Goal: Find specific page/section: Find specific page/section

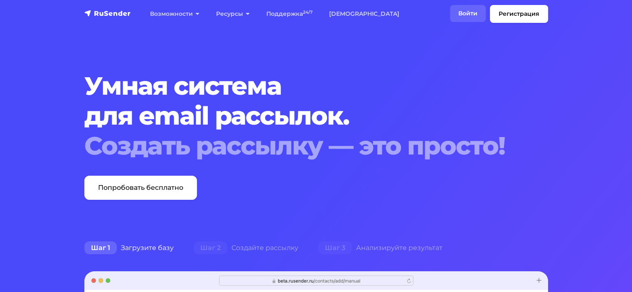
click at [472, 15] on link "Войти" at bounding box center [468, 13] width 36 height 17
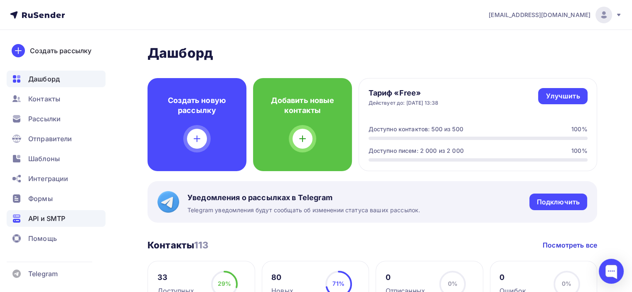
click at [65, 217] on span "API и SMTP" at bounding box center [46, 219] width 37 height 10
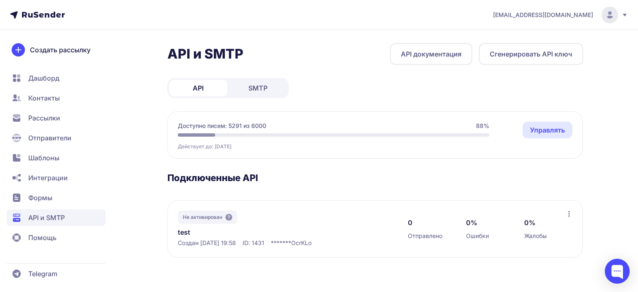
click at [258, 91] on span "SMTP" at bounding box center [257, 88] width 19 height 10
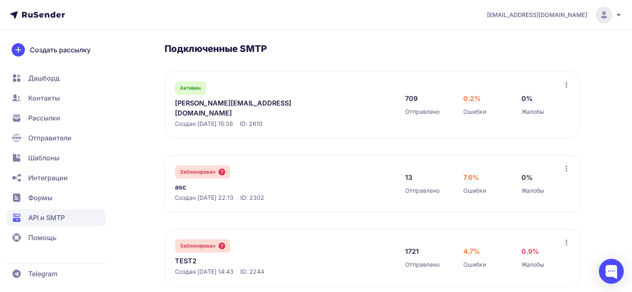
scroll to position [138, 0]
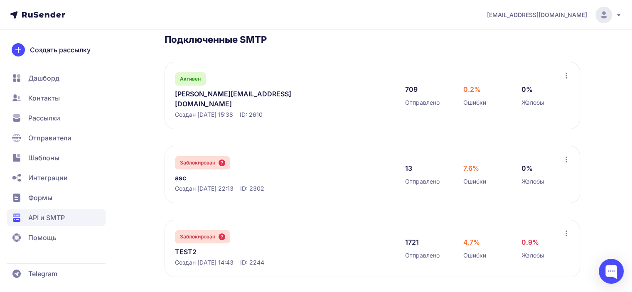
click at [221, 94] on link "olga@zdesmir.online" at bounding box center [260, 99] width 170 height 20
